Goal: Transaction & Acquisition: Purchase product/service

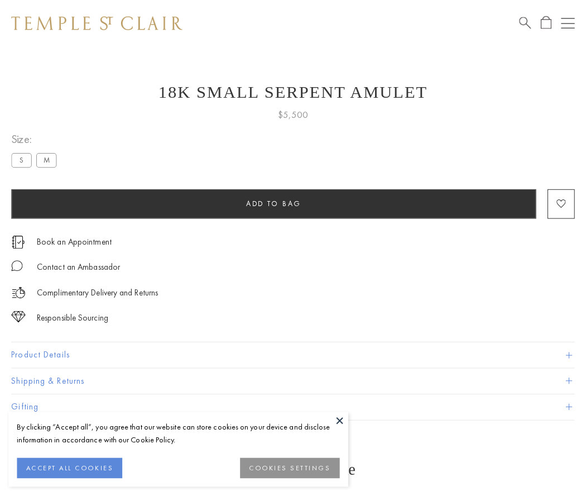
scroll to position [45, 0]
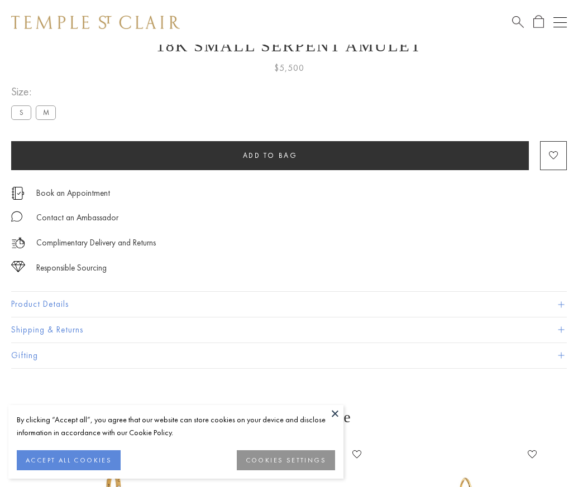
click at [270, 155] on span "Add to bag" at bounding box center [270, 155] width 55 height 9
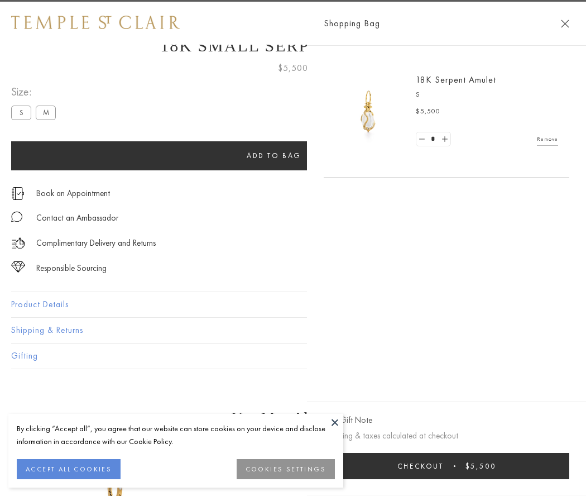
click at [569, 466] on button "Checkout $5,500" at bounding box center [447, 466] width 246 height 26
